Goal: Check status: Check status

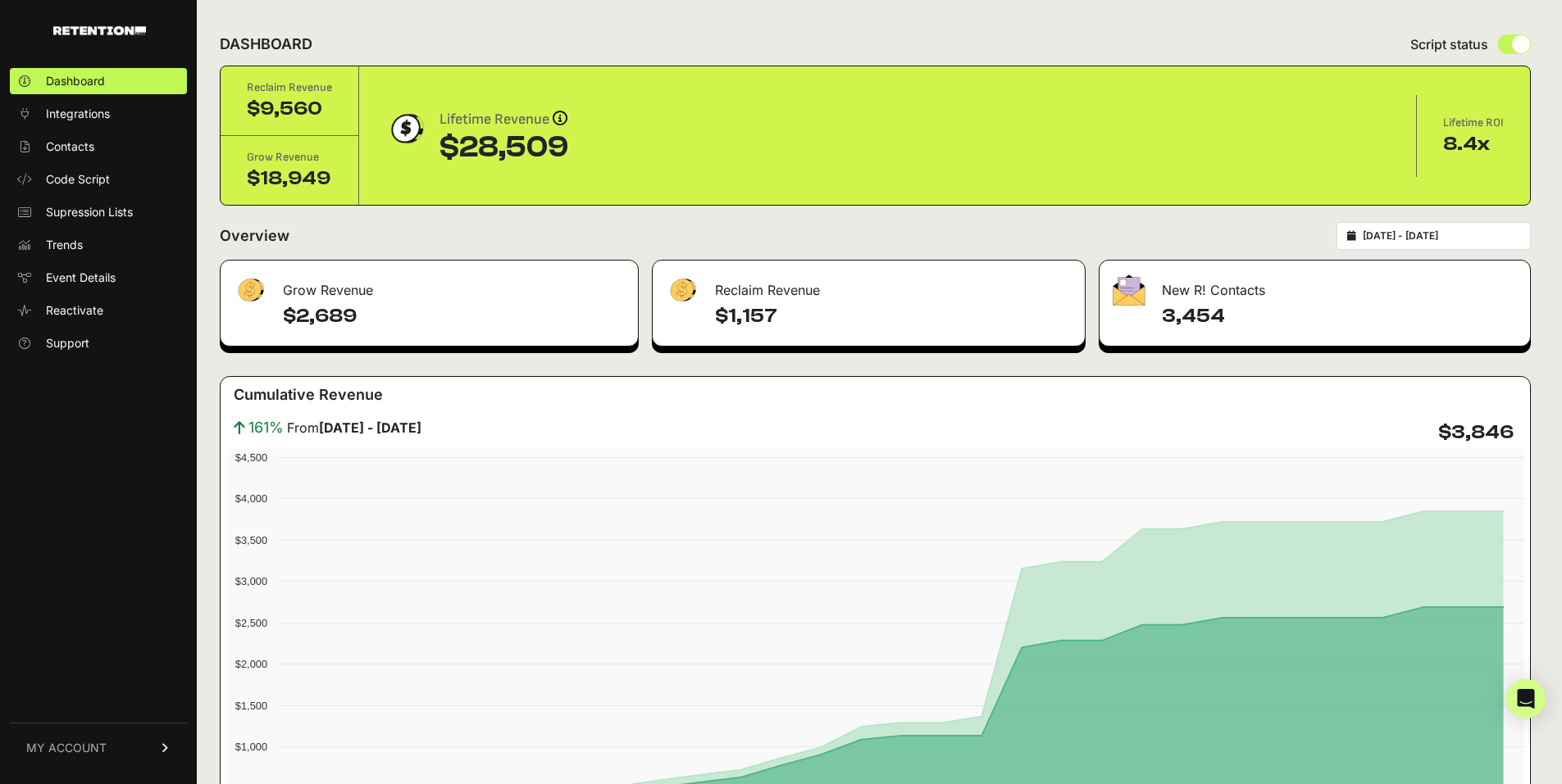
type input "[DATE]"
click at [1463, 240] on input "[DATE] - [DATE]" at bounding box center [1442, 236] width 158 height 13
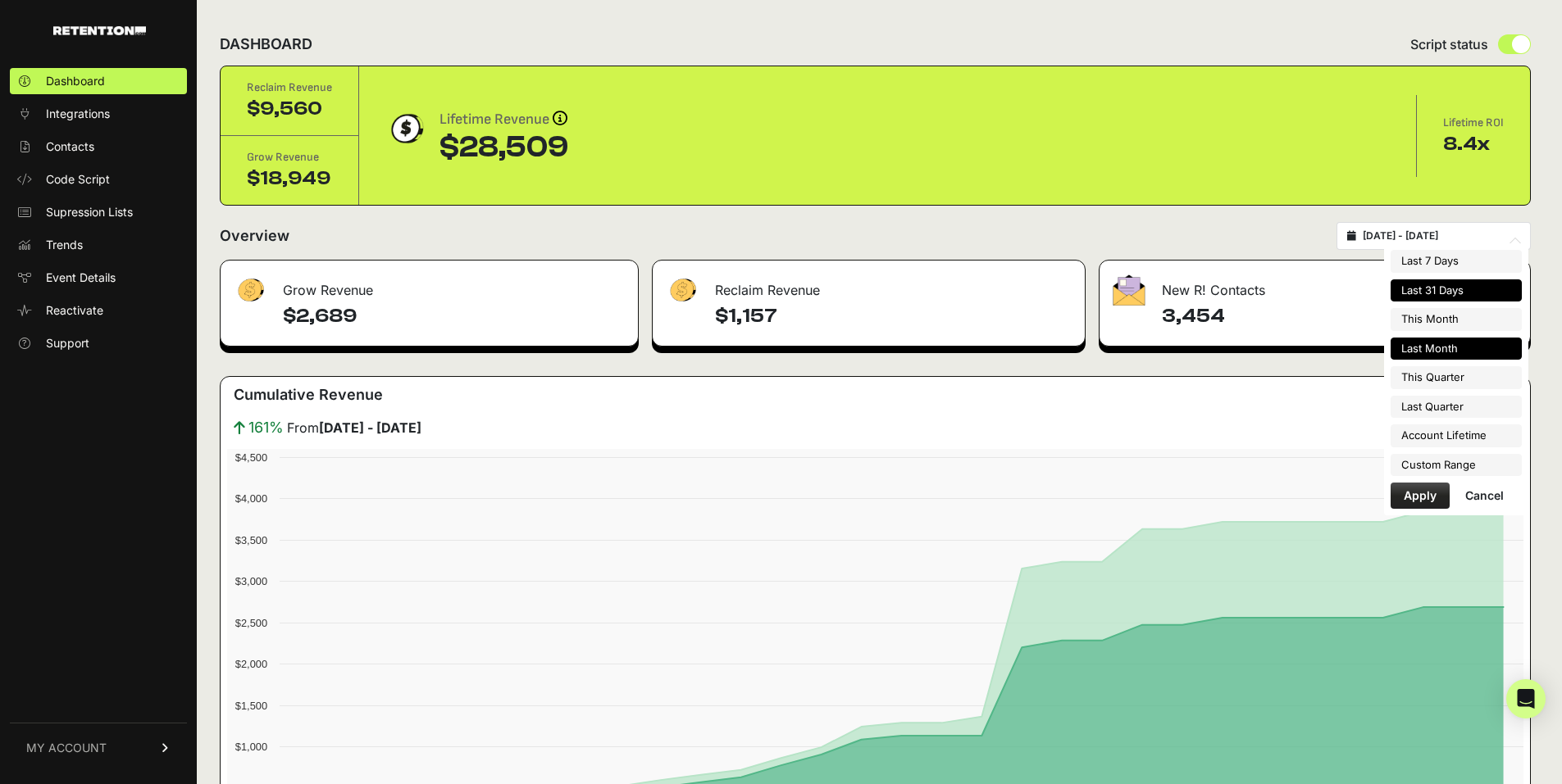
type input "[DATE]"
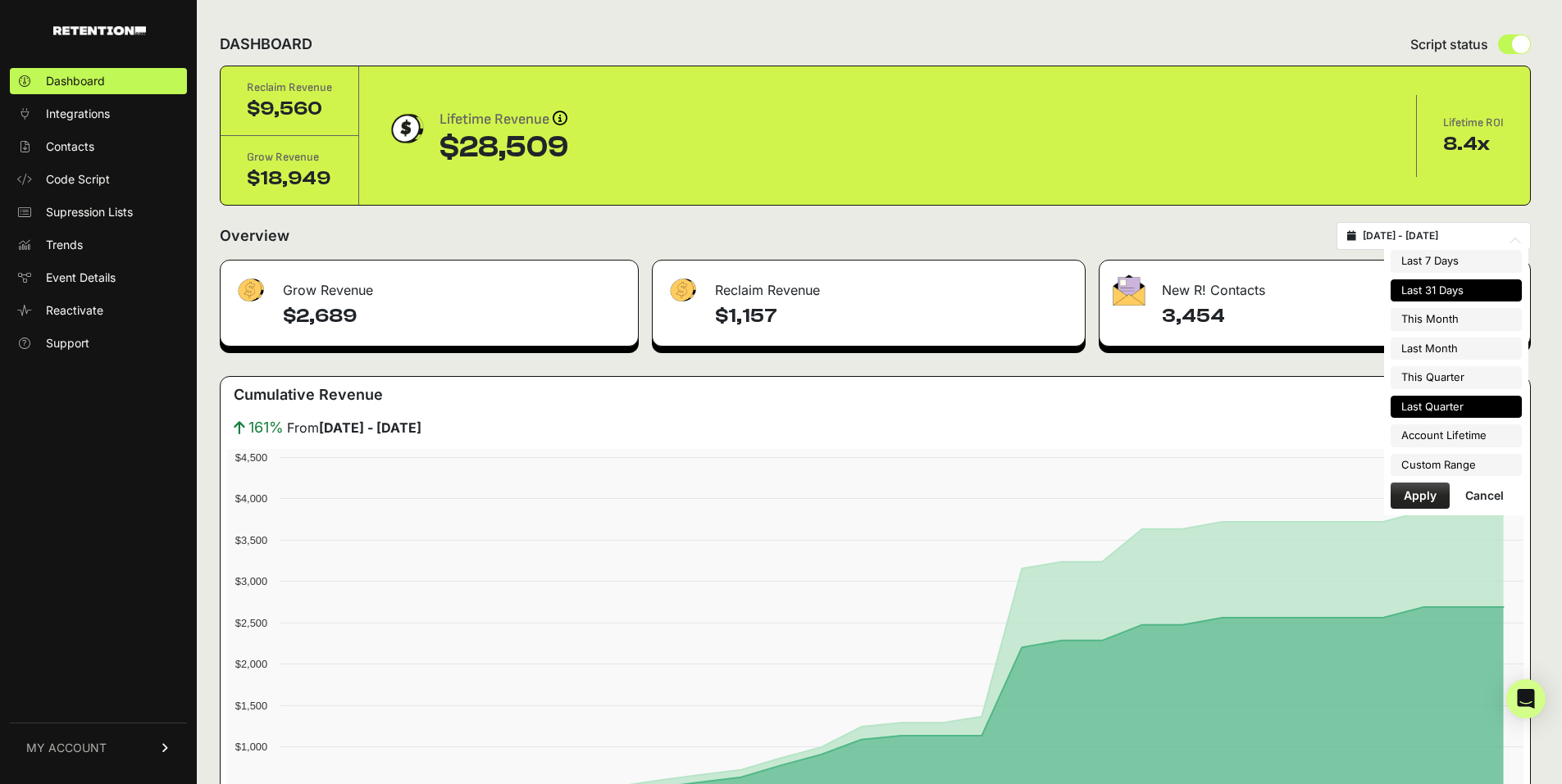
type input "[DATE]"
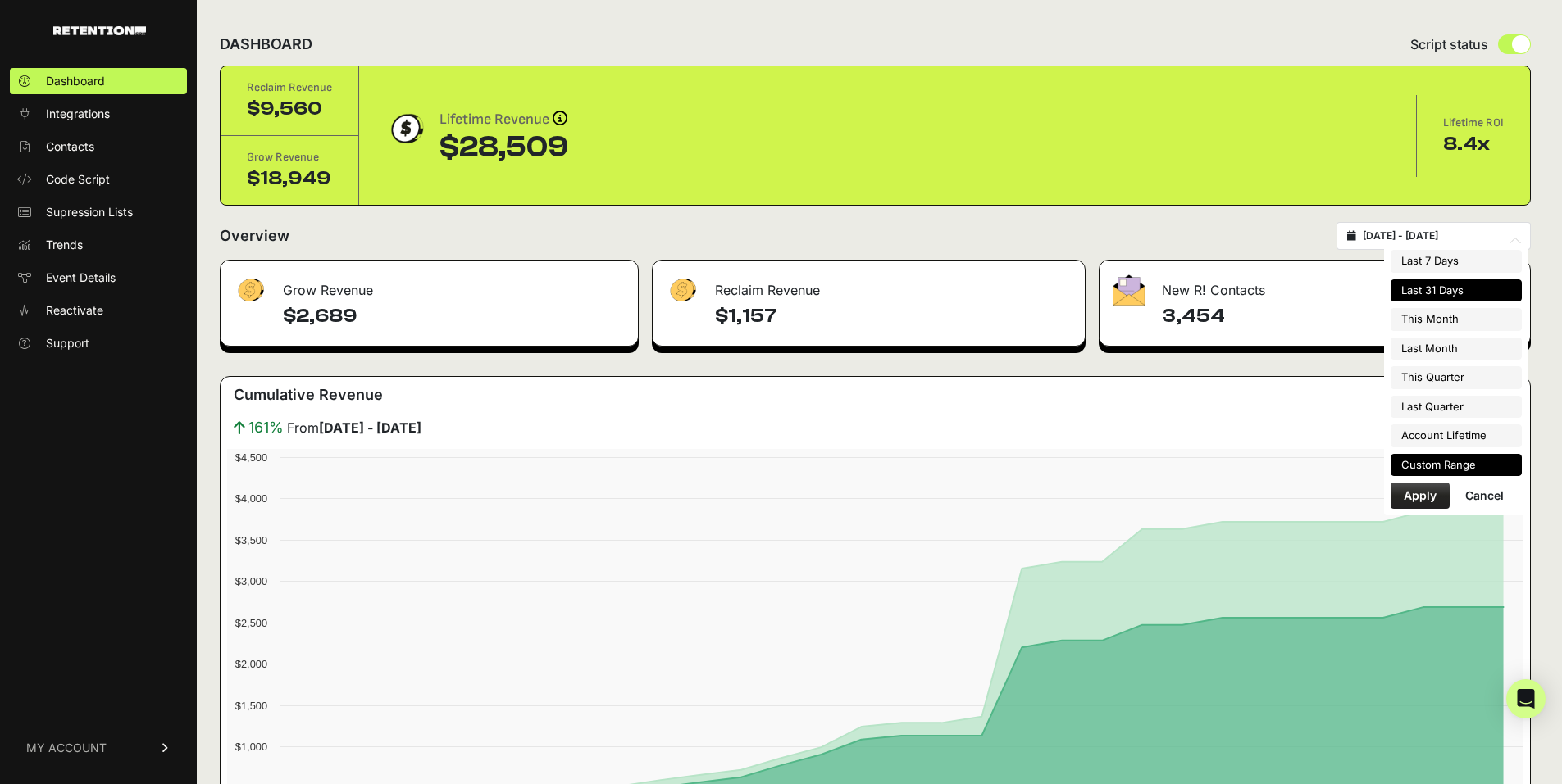
click at [1439, 456] on li "Custom Range" at bounding box center [1456, 465] width 131 height 23
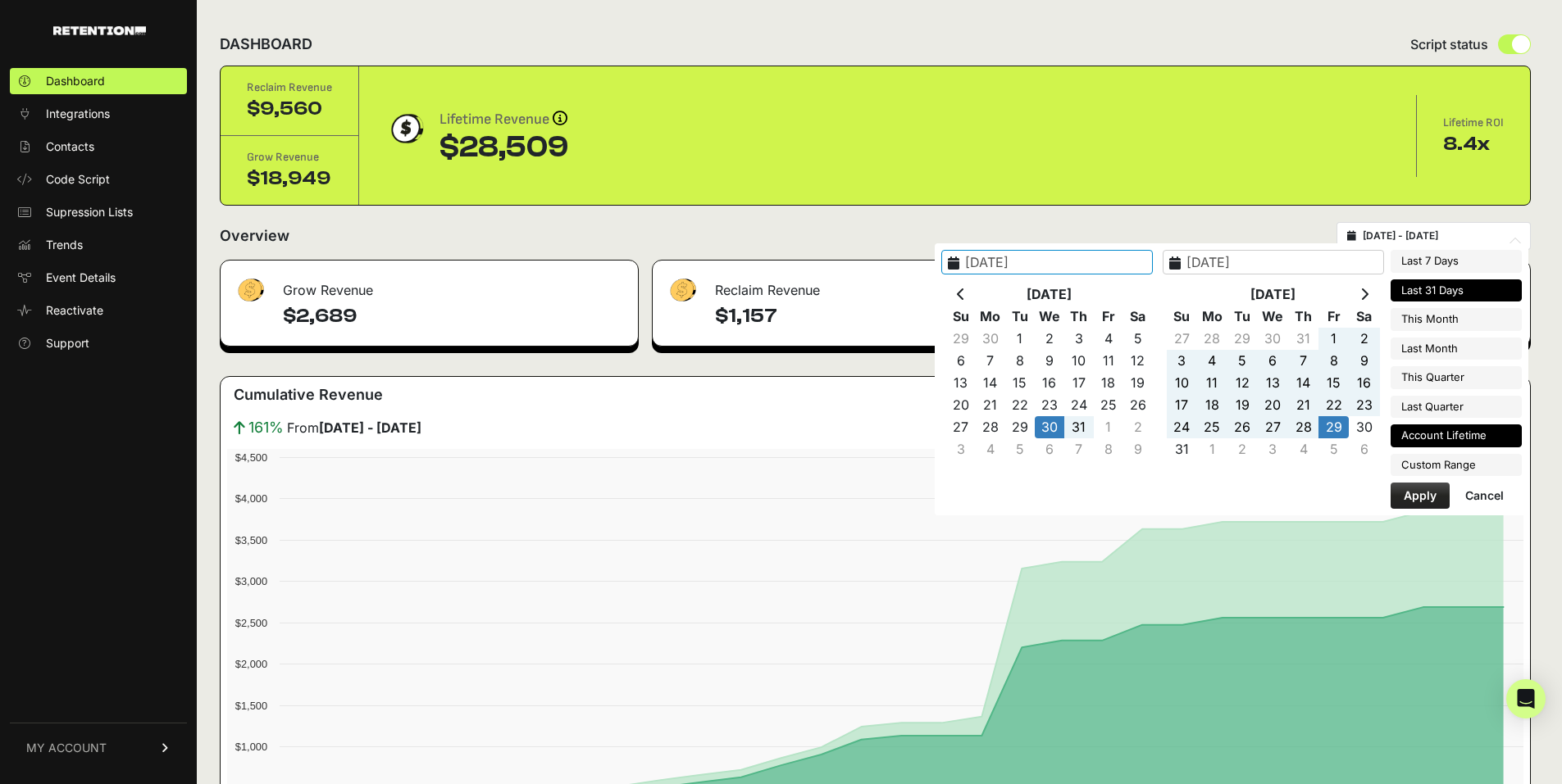
type input "[DATE]"
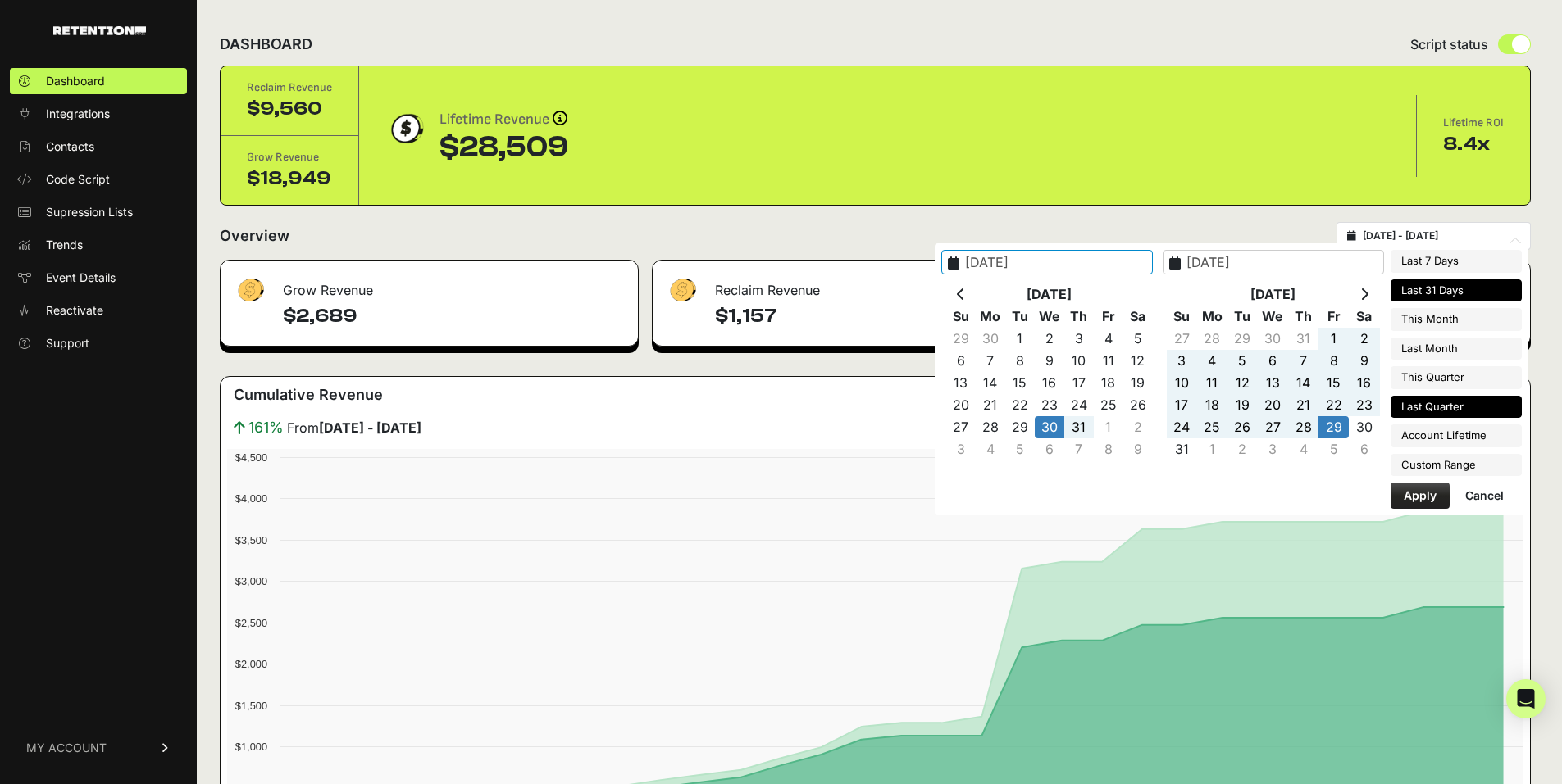
type input "[DATE]"
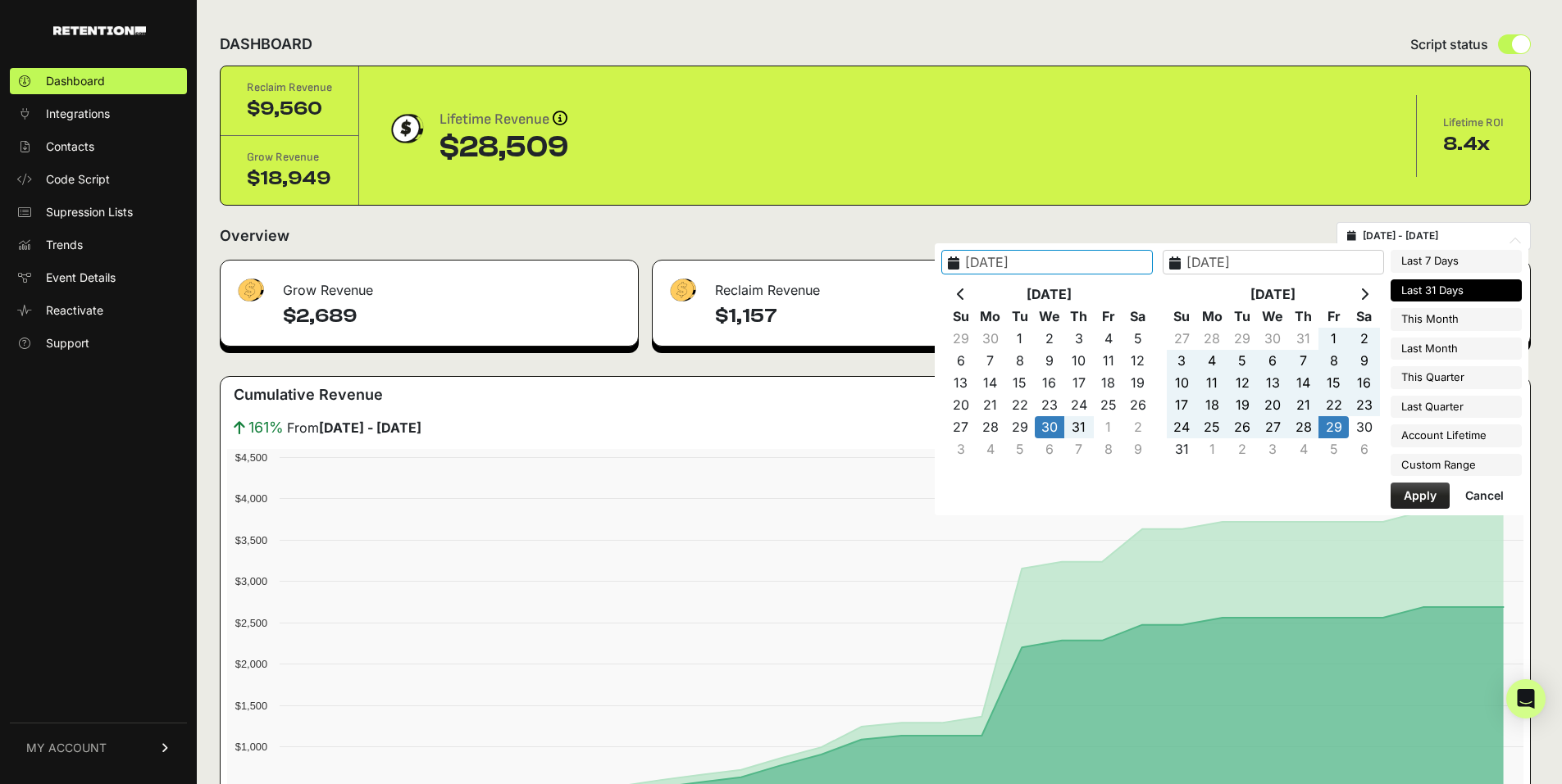
type input "[DATE]"
